Goal: Information Seeking & Learning: Learn about a topic

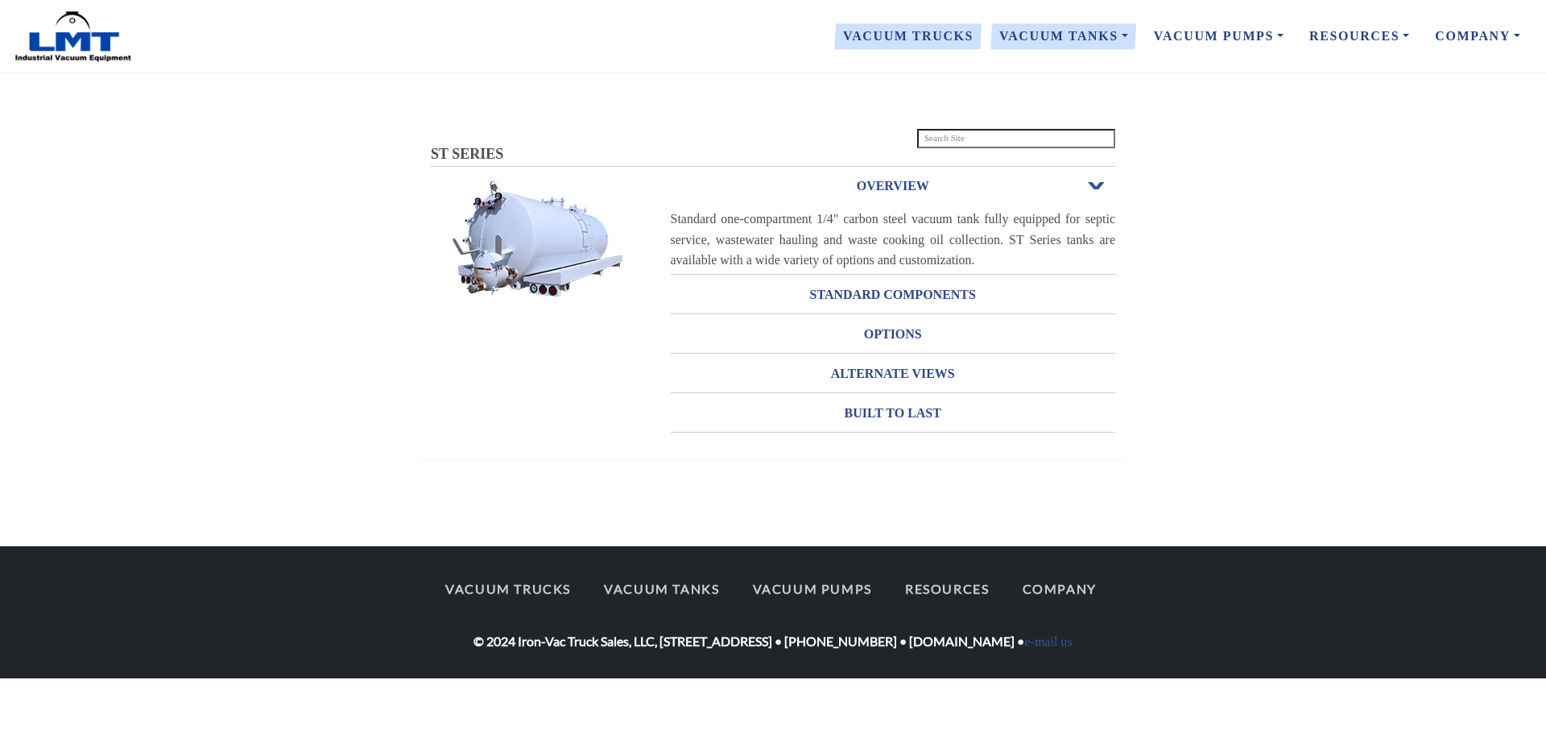
click at [928, 34] on link "Vacuum Trucks" at bounding box center [908, 36] width 156 height 34
click at [900, 43] on link "Vacuum Trucks" at bounding box center [908, 36] width 156 height 34
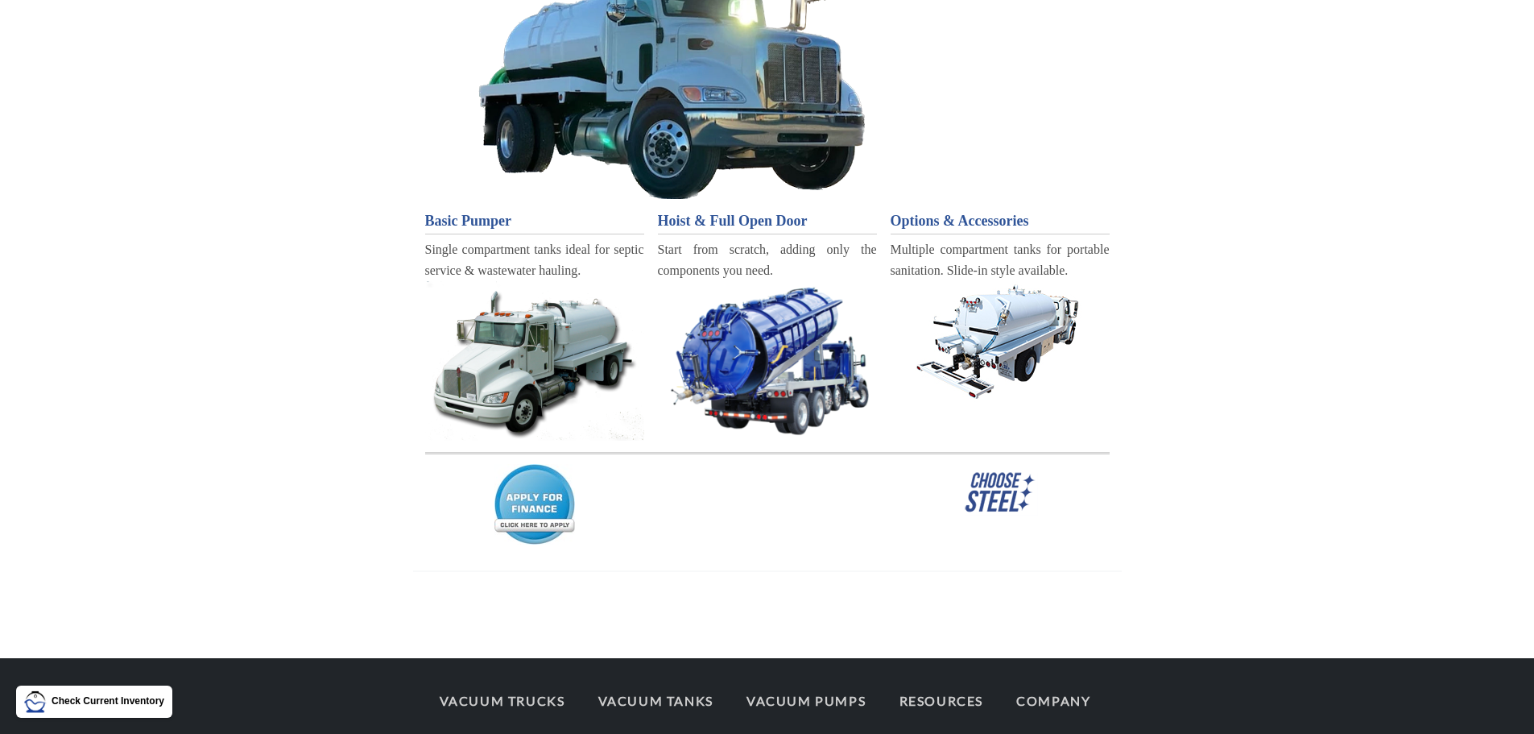
scroll to position [242, 0]
click at [470, 213] on span "Basic Pumper" at bounding box center [468, 220] width 87 height 16
